Goal: Information Seeking & Learning: Learn about a topic

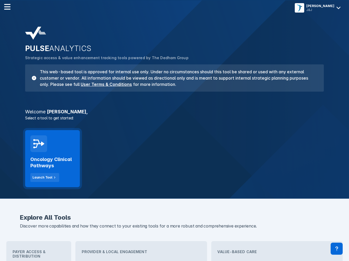
click at [58, 163] on h2 "Oncology Clinical Pathways" at bounding box center [52, 162] width 44 height 13
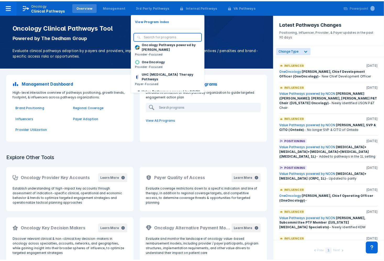
scroll to position [66, 0]
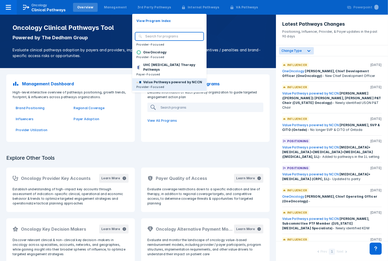
click at [159, 80] on p "Value Pathways powered by NCCN" at bounding box center [172, 82] width 59 height 5
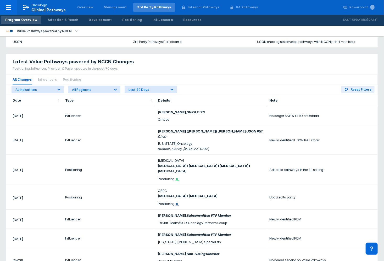
scroll to position [314, 0]
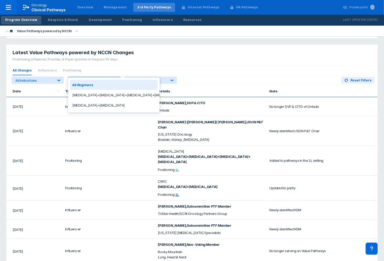
click at [107, 79] on div "All Regimens" at bounding box center [91, 81] width 38 height 4
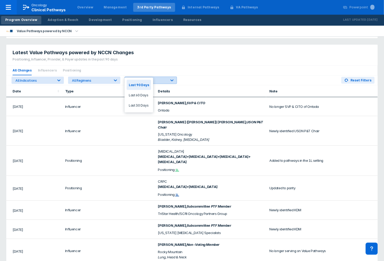
click at [137, 79] on div "Last 90 Days" at bounding box center [148, 81] width 38 height 4
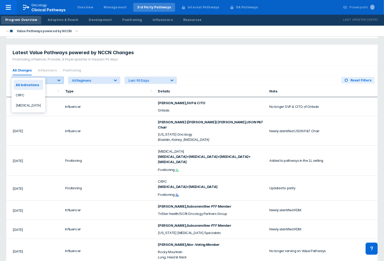
click at [61, 78] on icon at bounding box center [58, 80] width 5 height 5
click at [36, 105] on div "Multiple Myeloma" at bounding box center [29, 105] width 30 height 10
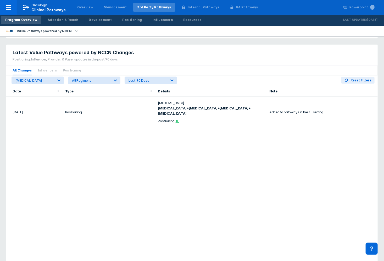
click at [36, 147] on div "Date Type Details Note Sep 2025 Positioning Multiple Myeloma Darzalex+Velcade+R…" at bounding box center [192, 183] width 372 height 196
